Goal: Task Accomplishment & Management: Complete application form

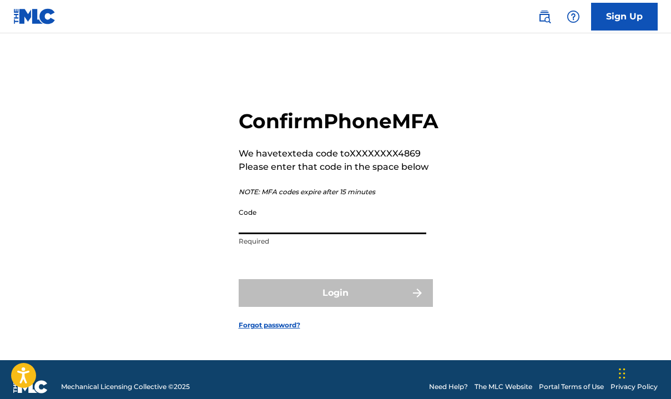
click at [300, 234] on input "Code" at bounding box center [333, 219] width 188 height 32
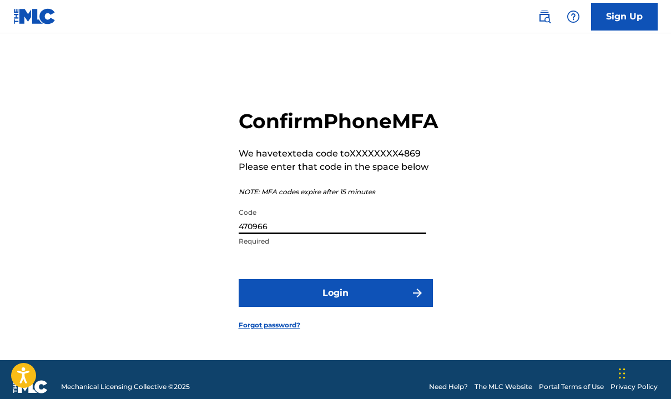
type input "470966"
click at [331, 300] on button "Login" at bounding box center [336, 293] width 194 height 28
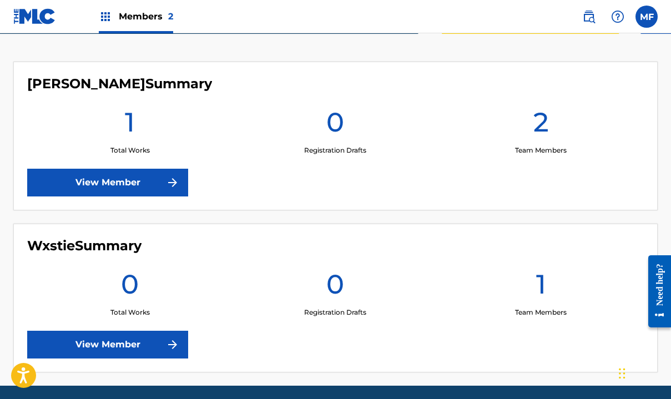
scroll to position [289, 0]
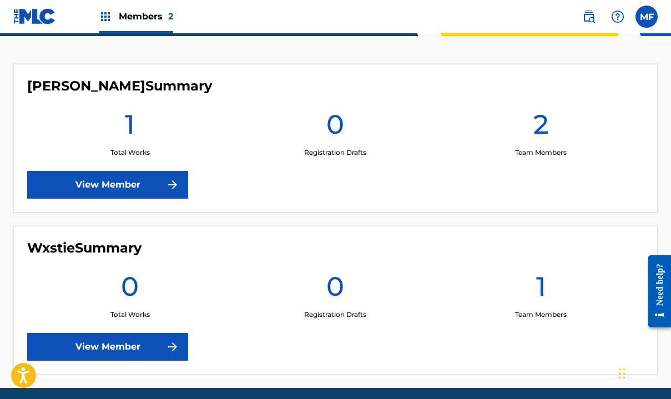
click at [154, 184] on link "View Member" at bounding box center [107, 185] width 161 height 28
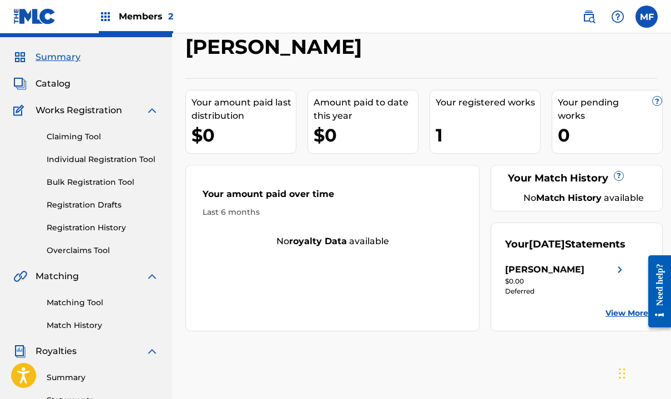
scroll to position [29, 0]
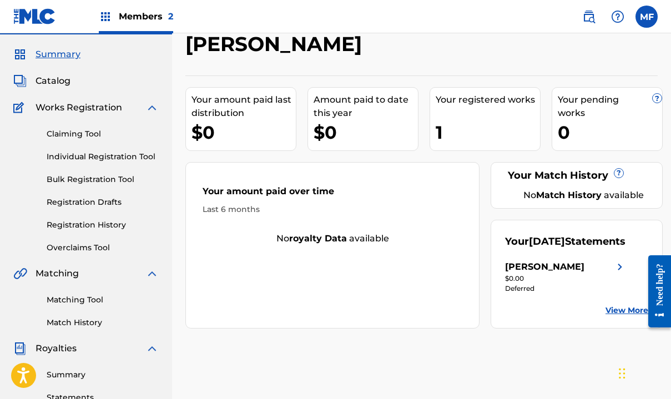
click at [87, 157] on link "Individual Registration Tool" at bounding box center [103, 157] width 112 height 12
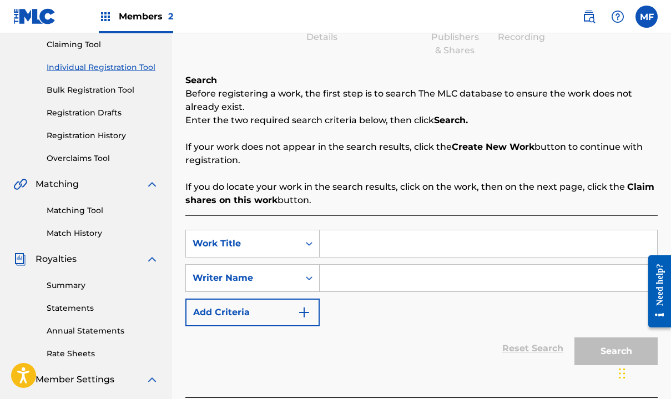
scroll to position [148, 0]
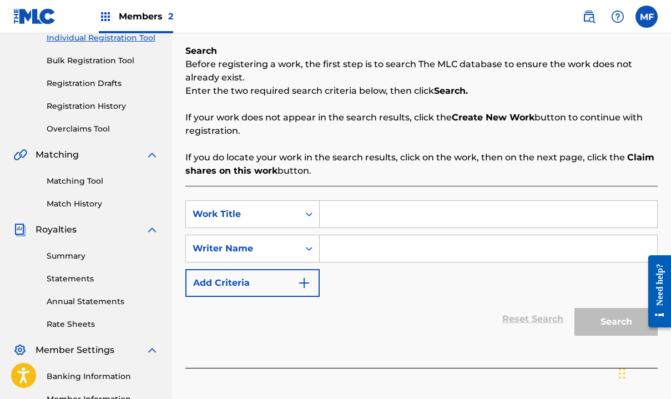
click at [340, 218] on input "Search Form" at bounding box center [488, 214] width 337 height 27
type input "FractaLine: RLF"
click at [342, 247] on input "Search Form" at bounding box center [488, 248] width 337 height 27
type input "B"
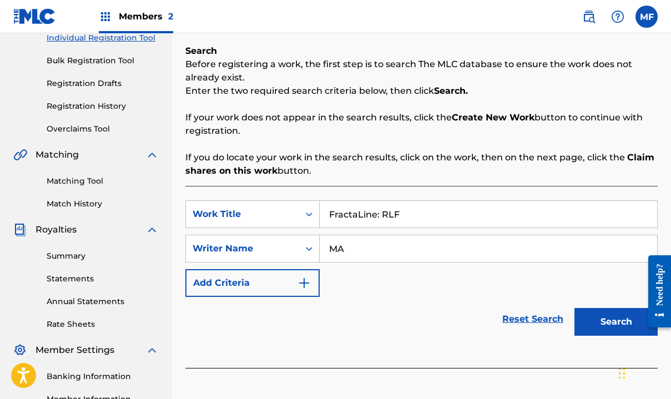
type input "M"
type input "B"
type input "[PERSON_NAME]"
click at [299, 283] on img "Search Form" at bounding box center [303, 282] width 13 height 13
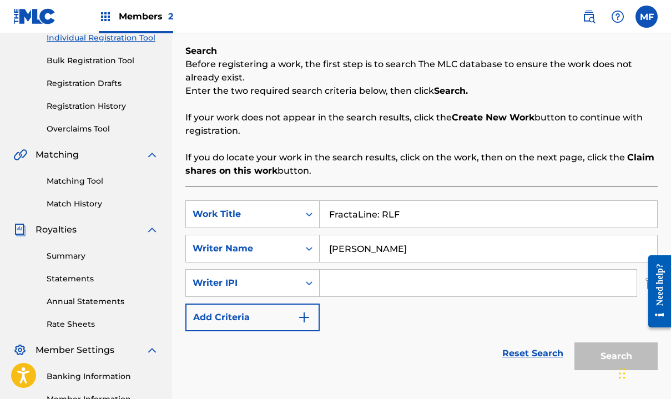
click at [604, 358] on div "Search" at bounding box center [613, 353] width 89 height 44
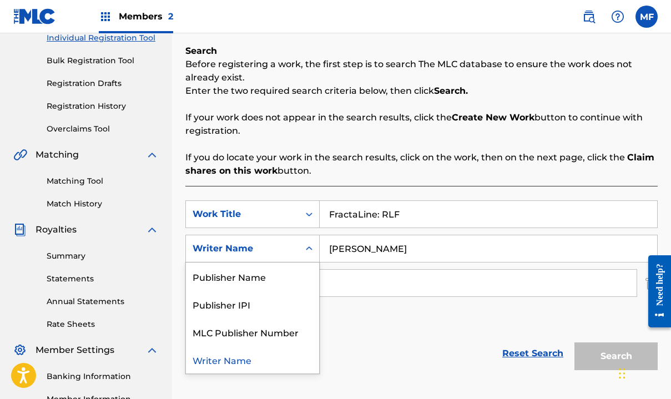
click at [311, 250] on icon "Search Form" at bounding box center [309, 248] width 11 height 11
click at [289, 305] on div "Publisher IPI" at bounding box center [252, 304] width 133 height 28
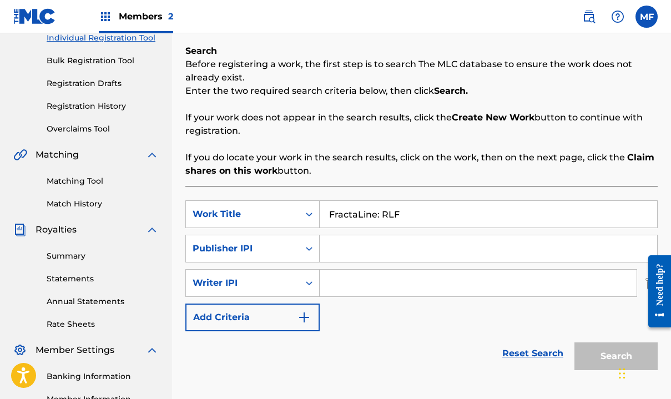
click at [339, 248] on input "Search Form" at bounding box center [488, 248] width 337 height 27
paste input "QZJRC2569151"
type input "QZJRC2569151"
drag, startPoint x: 395, startPoint y: 248, endPoint x: 279, endPoint y: 249, distance: 116.0
click at [279, 249] on div "SearchWithCriteria217483b2-9f9a-4f04-81d3-3b9b31bddea2 Publisher IPI QZJRC25691…" at bounding box center [421, 249] width 472 height 28
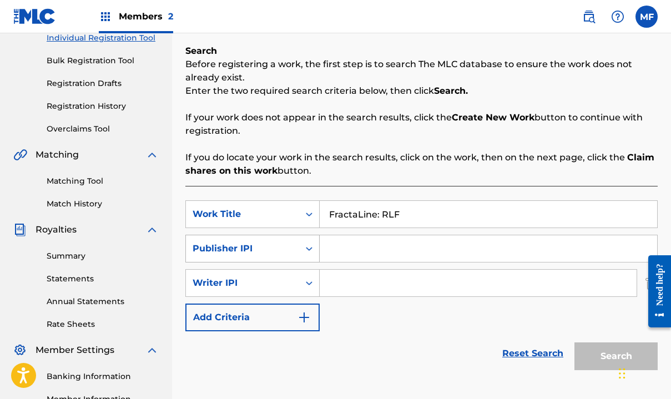
click at [309, 251] on icon "Search Form" at bounding box center [309, 248] width 11 height 11
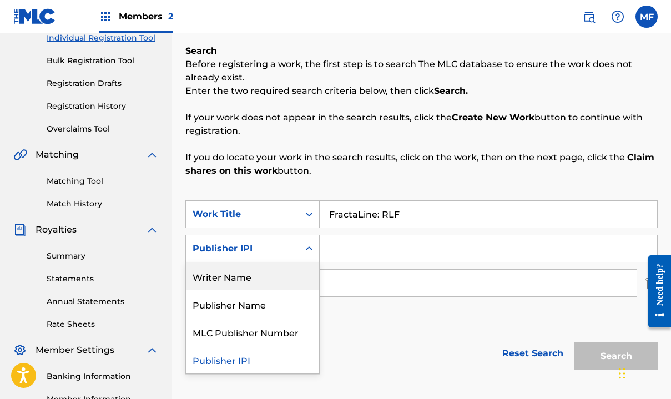
click at [241, 279] on div "Writer Name" at bounding box center [252, 277] width 133 height 28
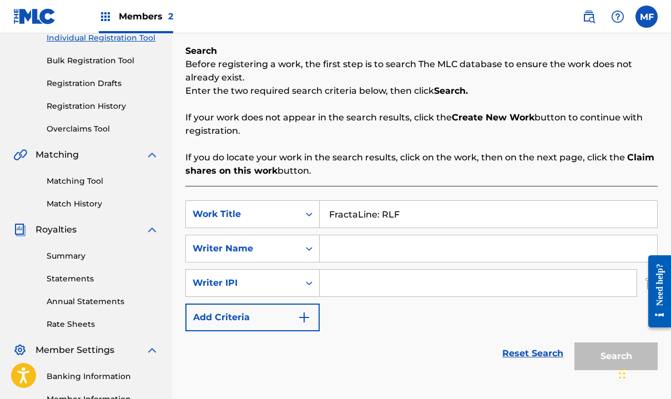
click at [333, 249] on input "Search Form" at bounding box center [488, 248] width 337 height 27
type input "b"
type input "Blvck Bandz"
click at [345, 287] on input "Search Form" at bounding box center [478, 283] width 317 height 27
paste input "01292023575"
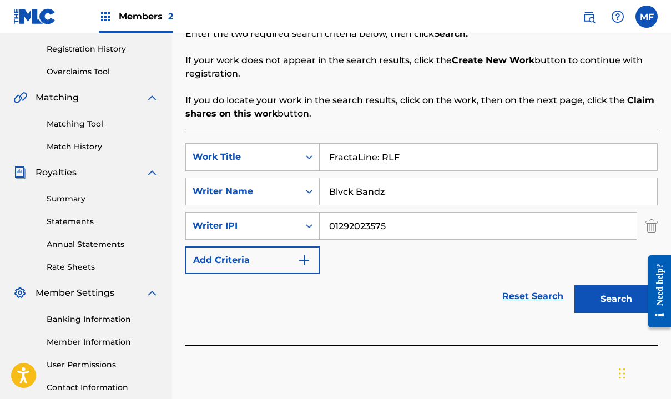
scroll to position [208, 0]
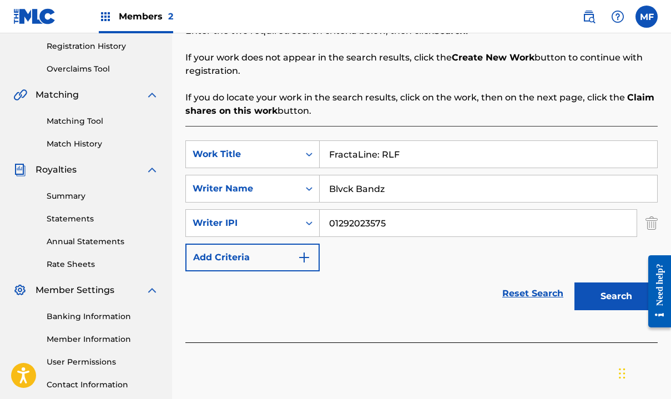
type input "01292023575"
click at [610, 296] on button "Search" at bounding box center [615, 297] width 83 height 28
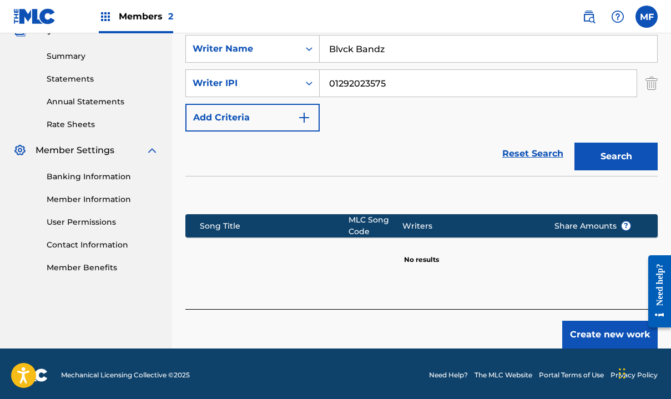
scroll to position [351, 0]
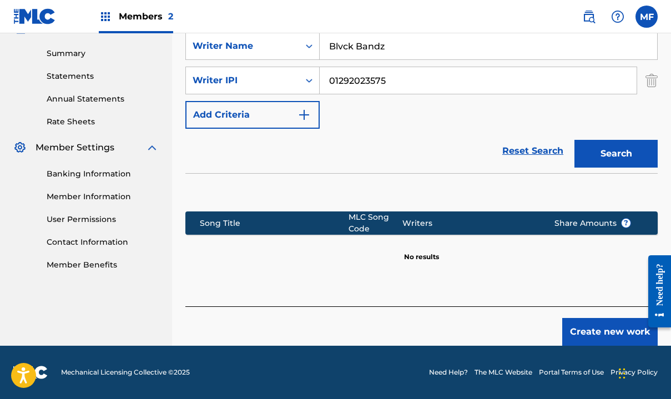
click at [598, 331] on button "Create new work" at bounding box center [609, 332] width 95 height 28
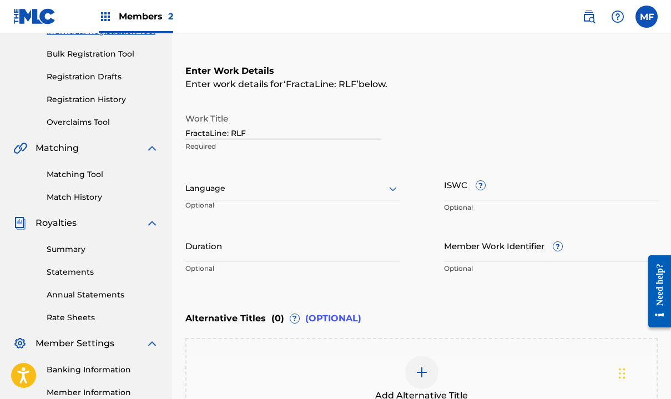
scroll to position [140, 0]
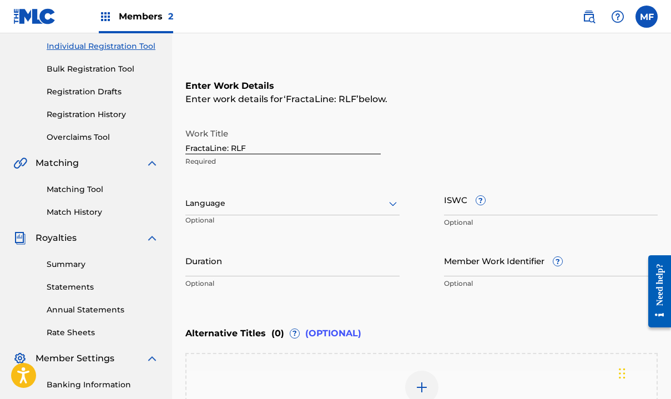
click at [255, 148] on input "FractaLine: RLF" at bounding box center [282, 139] width 195 height 32
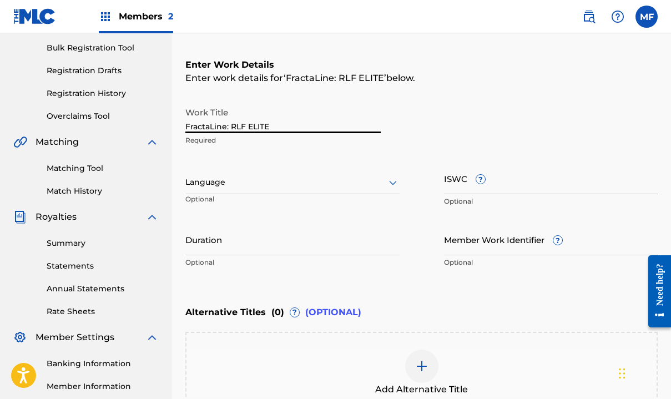
scroll to position [168, 0]
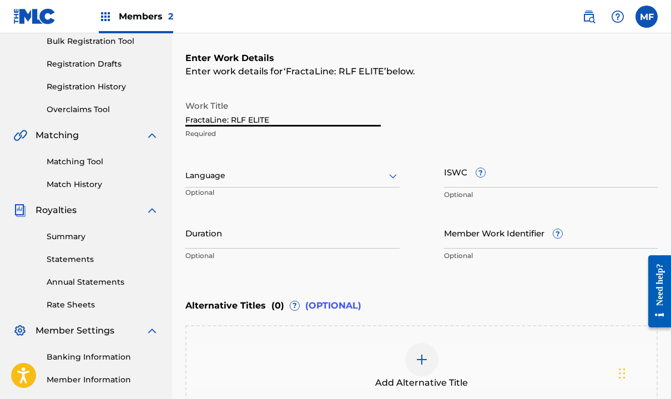
type input "FractaLine: RLF ELITE"
click at [463, 243] on input "Member Work Identifier ?" at bounding box center [551, 233] width 214 height 32
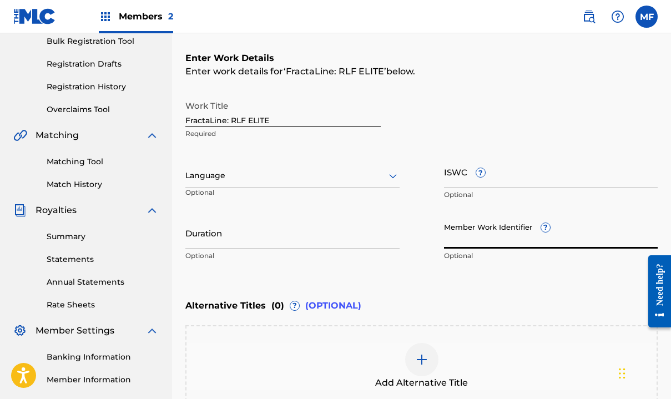
paste input "01292023575"
type input "01292023575"
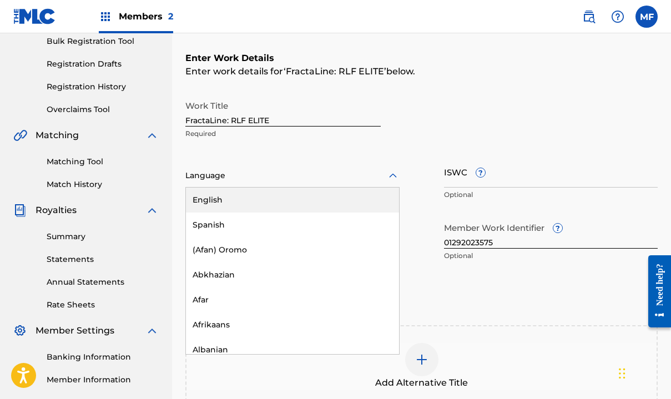
click at [256, 183] on div "Language" at bounding box center [292, 175] width 214 height 23
click at [250, 198] on div "English" at bounding box center [292, 200] width 213 height 25
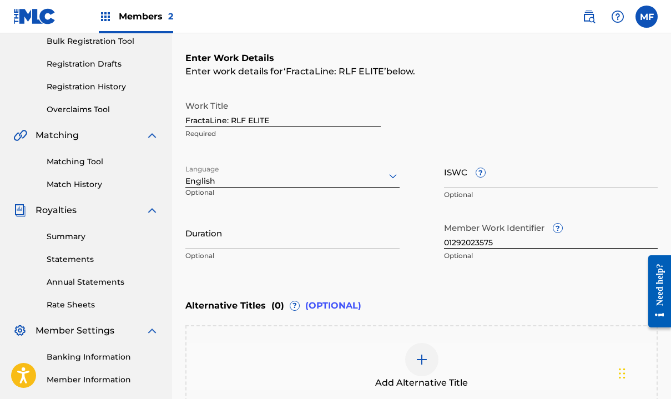
click at [224, 246] on input "Duration" at bounding box center [292, 233] width 214 height 32
click at [183, 243] on div "Register Work Search Enter Work Details Add Writers Add Publishers & Shares Add…" at bounding box center [421, 183] width 499 height 581
click at [186, 242] on input "3:51" at bounding box center [292, 233] width 214 height 32
type input "03:51"
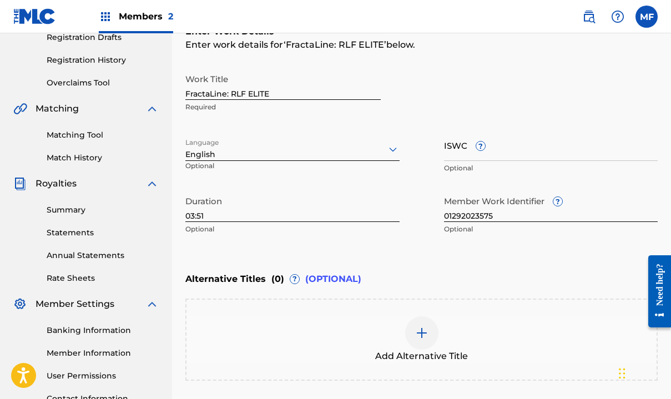
scroll to position [263, 0]
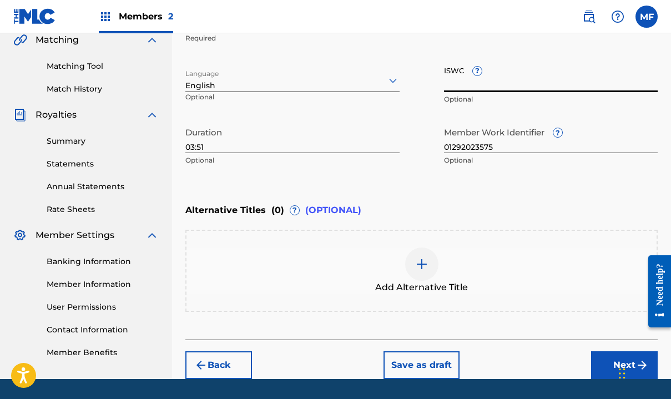
click at [452, 86] on input "ISWC ?" at bounding box center [551, 76] width 214 height 32
